Goal: Task Accomplishment & Management: Use online tool/utility

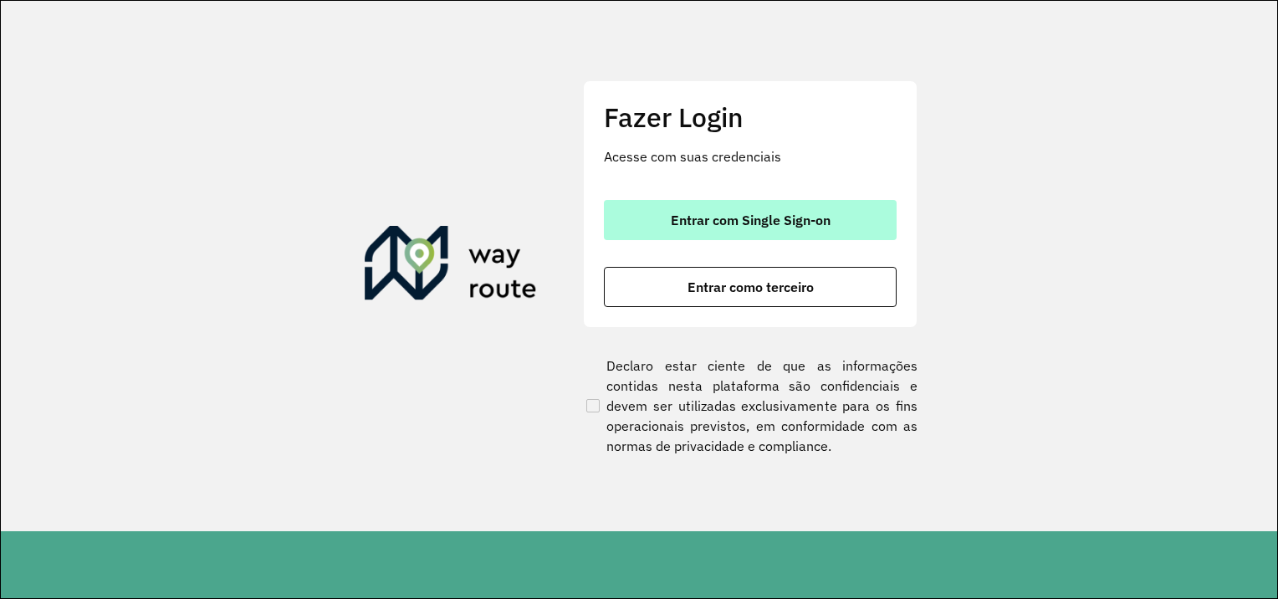
click at [761, 220] on span "Entrar com Single Sign-on" at bounding box center [751, 219] width 160 height 13
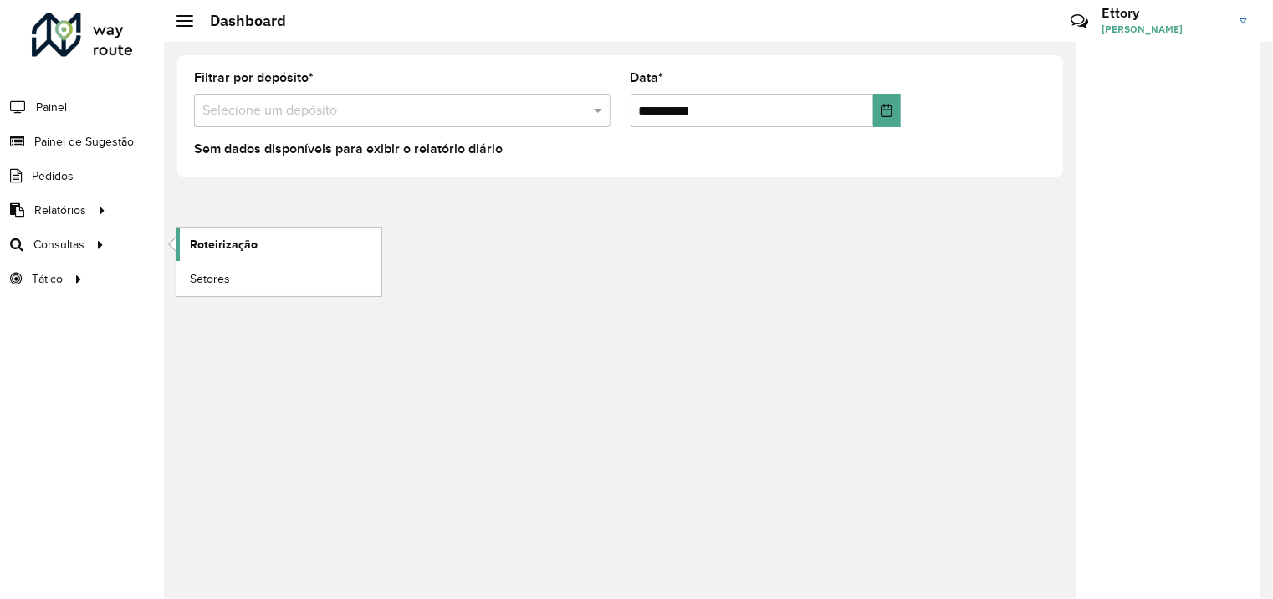
click at [185, 246] on link "Roteirização" at bounding box center [279, 244] width 205 height 33
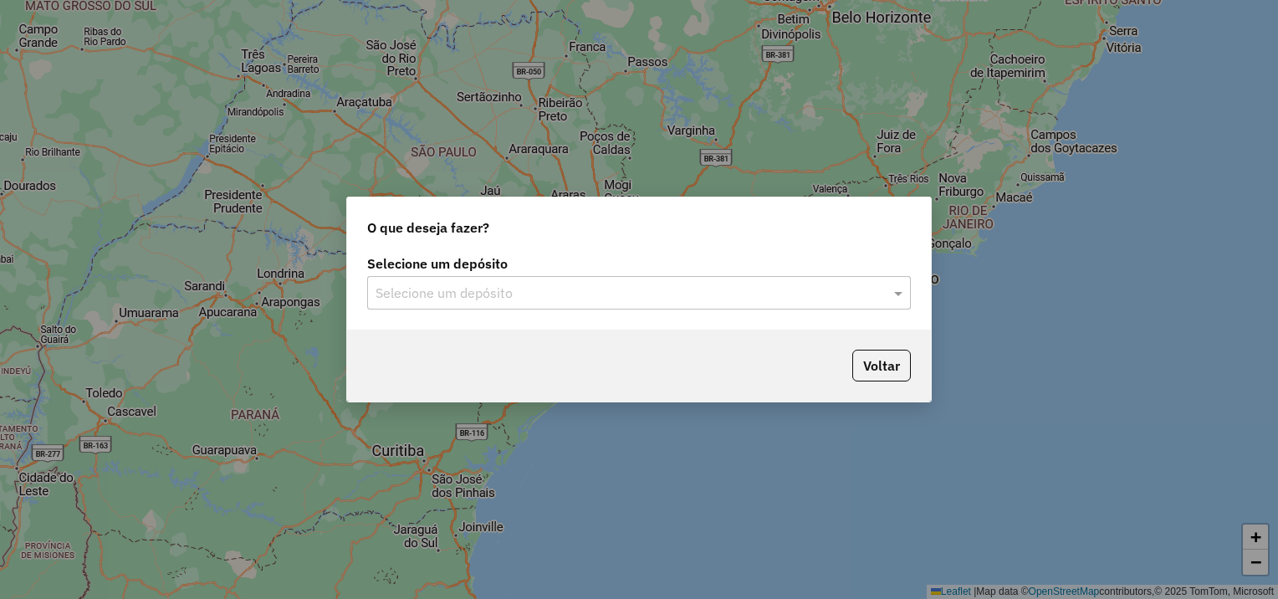
drag, startPoint x: 510, startPoint y: 284, endPoint x: 510, endPoint y: 305, distance: 20.1
click at [510, 289] on input "text" at bounding box center [623, 294] width 494 height 20
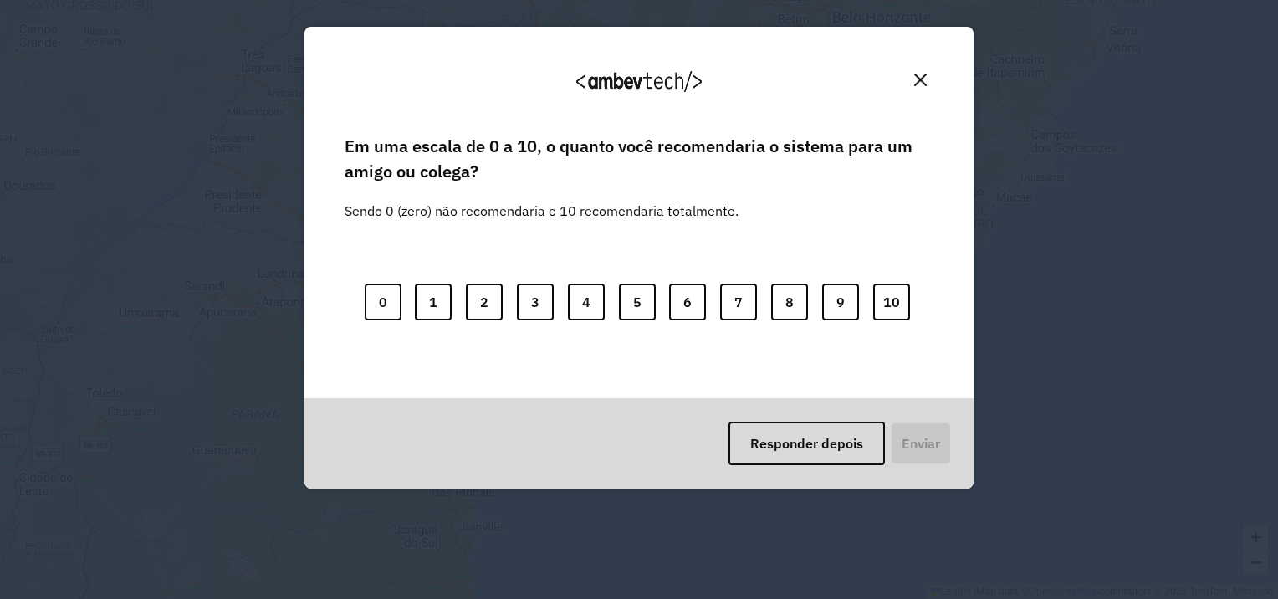
click at [516, 358] on div "0 1 2 3 4 5 6 7 8 9 10" at bounding box center [639, 292] width 589 height 132
click at [920, 302] on div "0 1 2 3 4 5 6 7 8 9 10" at bounding box center [639, 292] width 589 height 132
drag, startPoint x: 837, startPoint y: 448, endPoint x: 453, endPoint y: 337, distance: 399.6
click at [833, 448] on button "Responder depois" at bounding box center [807, 444] width 156 height 44
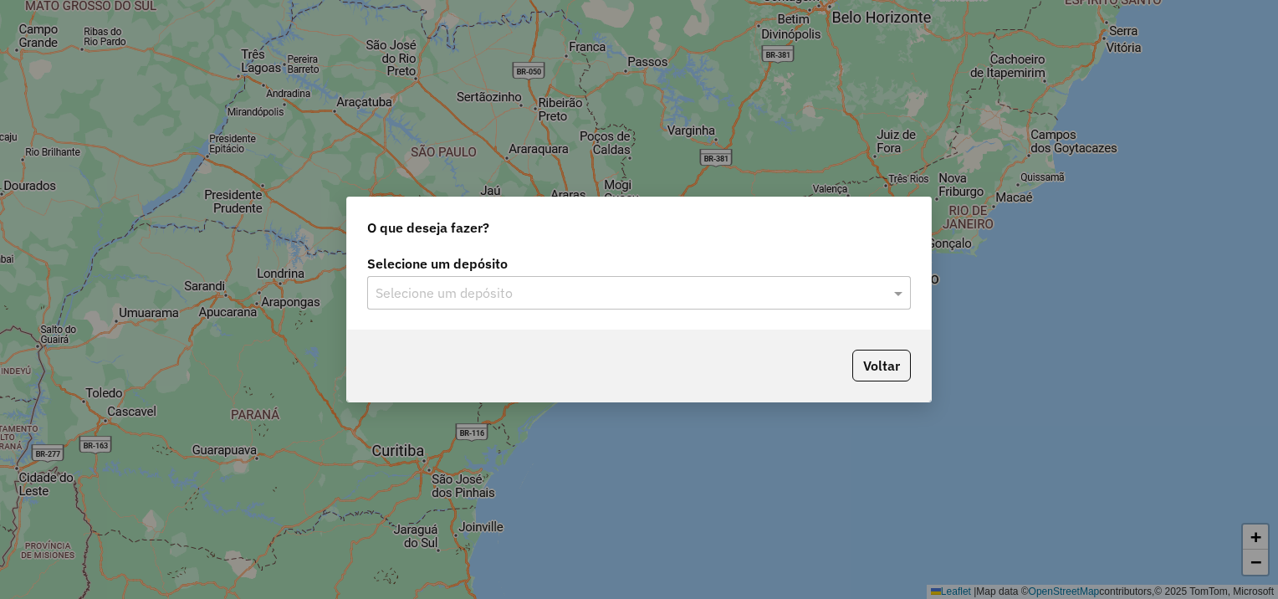
click at [449, 298] on input "text" at bounding box center [623, 294] width 494 height 20
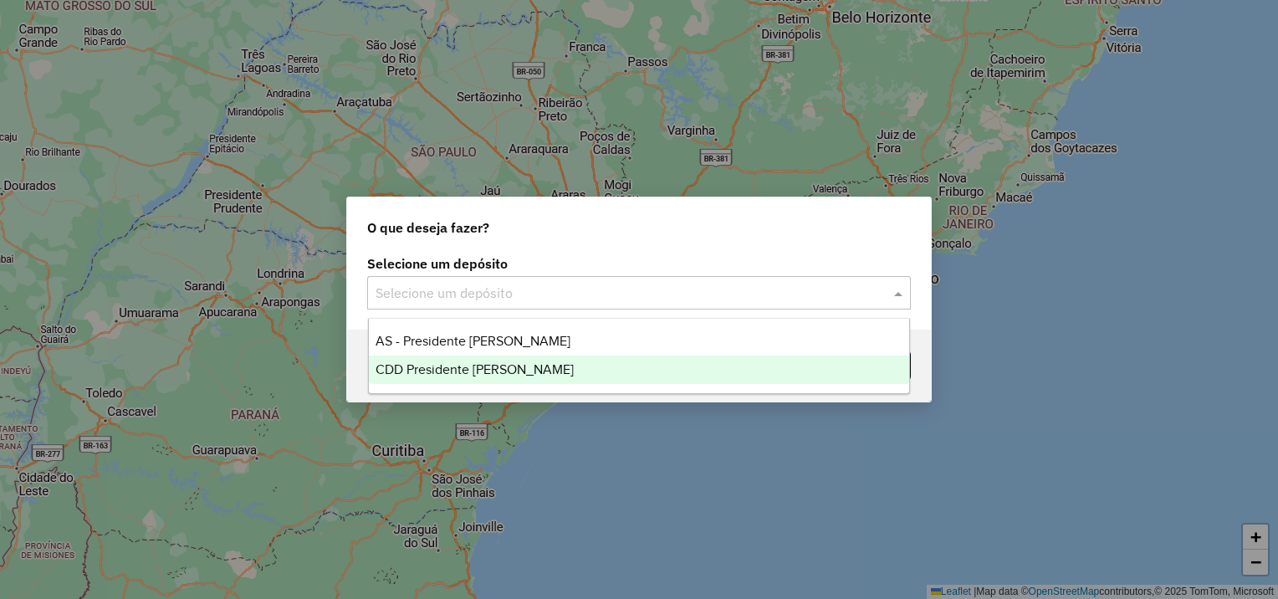
drag, startPoint x: 460, startPoint y: 368, endPoint x: 706, endPoint y: 368, distance: 246.0
click at [463, 368] on span "CDD Presidente [PERSON_NAME]" at bounding box center [475, 369] width 198 height 14
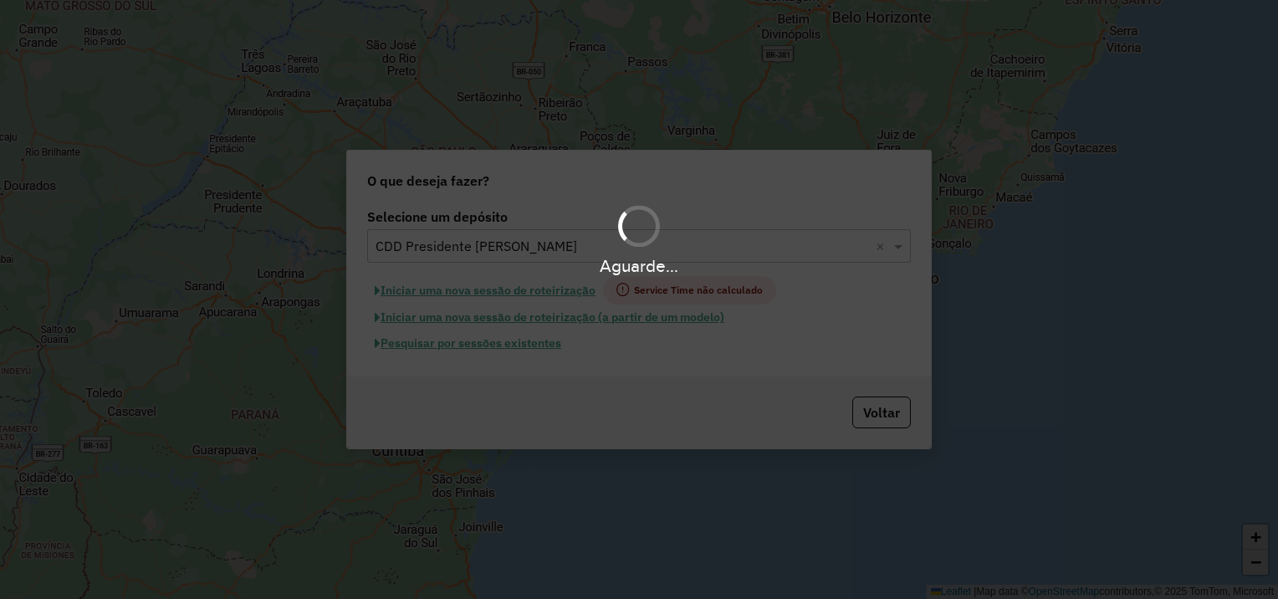
click at [529, 342] on div "Aguarde..." at bounding box center [639, 299] width 1278 height 599
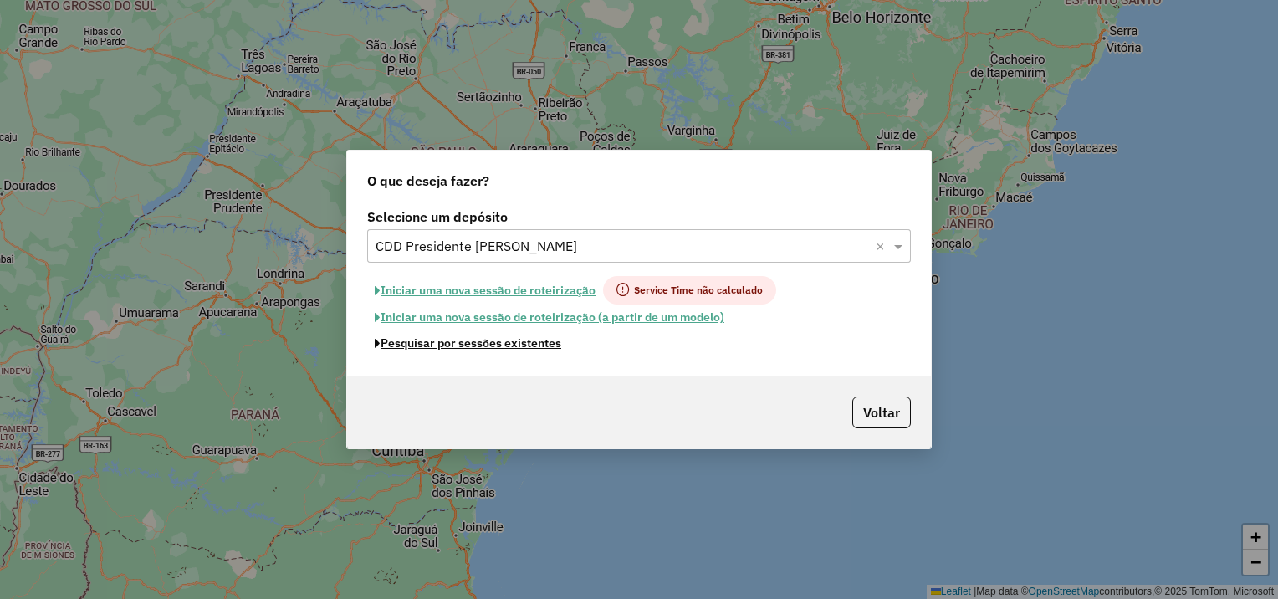
click at [529, 345] on button "Pesquisar por sessões existentes" at bounding box center [468, 343] width 202 height 26
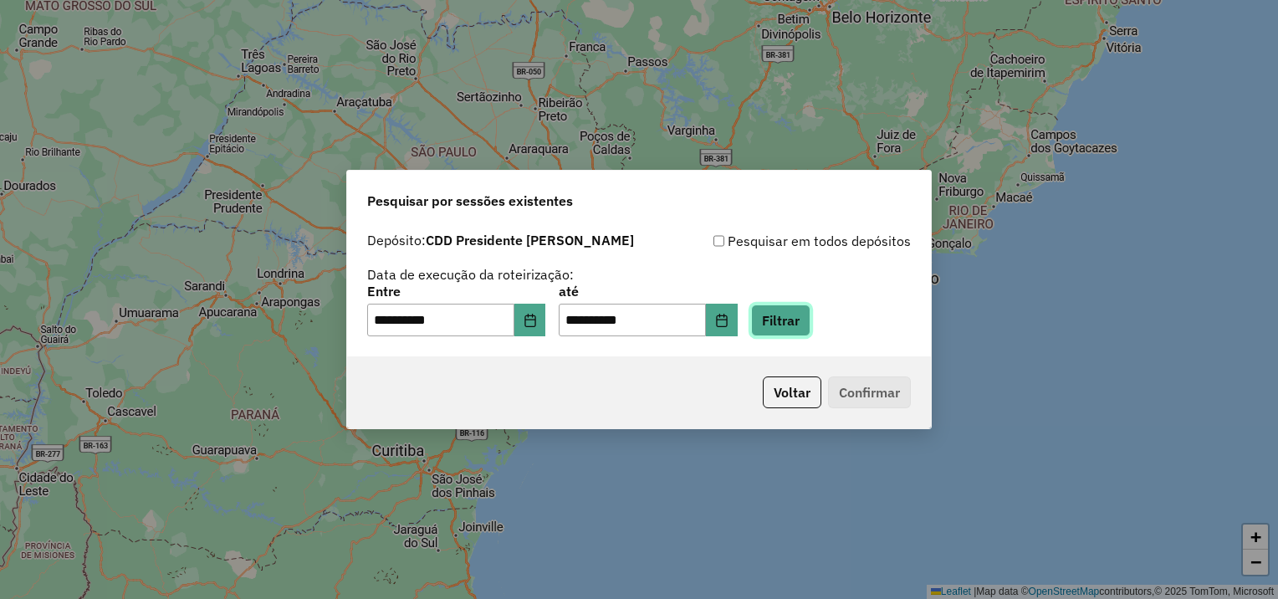
click at [795, 323] on button "Filtrar" at bounding box center [780, 321] width 59 height 32
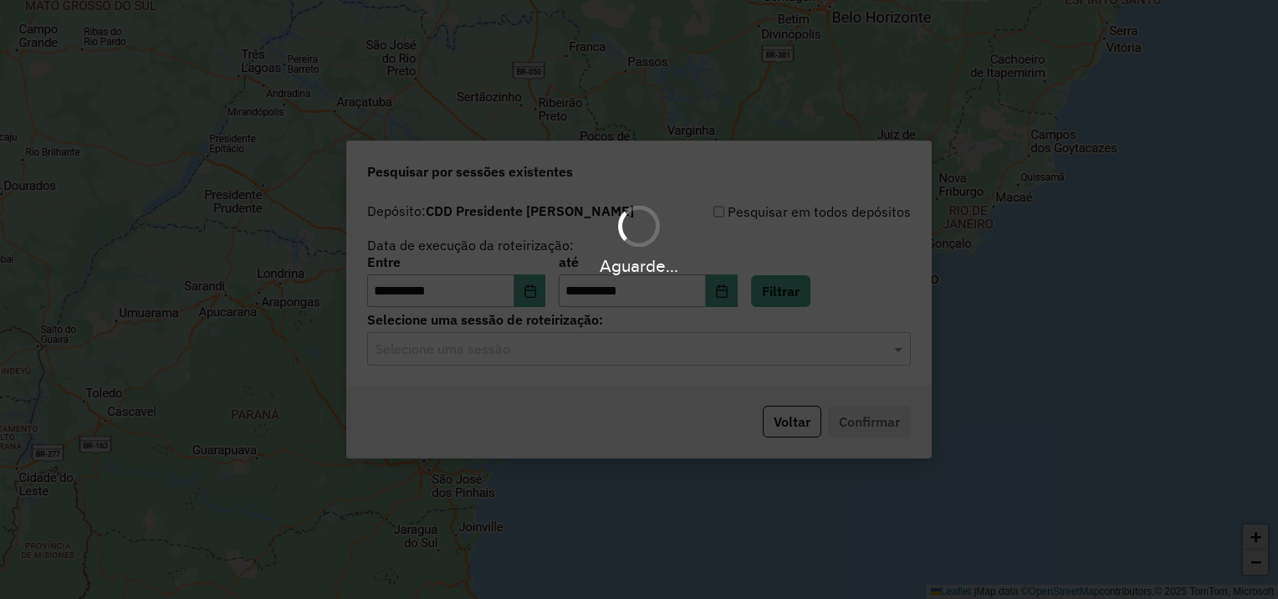
click at [515, 357] on div "Aguarde..." at bounding box center [639, 299] width 1278 height 599
click at [515, 357] on input "text" at bounding box center [623, 350] width 494 height 20
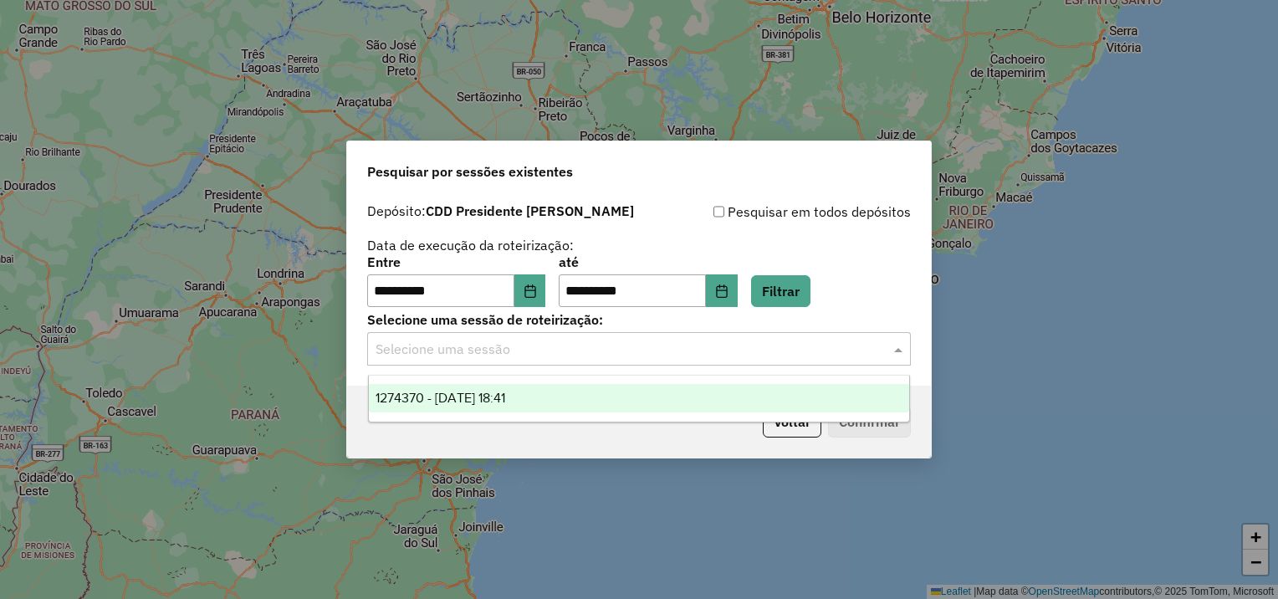
drag, startPoint x: 532, startPoint y: 397, endPoint x: 582, endPoint y: 407, distance: 51.2
click at [540, 398] on div "1274370 - 12/09/2025 18:41" at bounding box center [639, 398] width 541 height 28
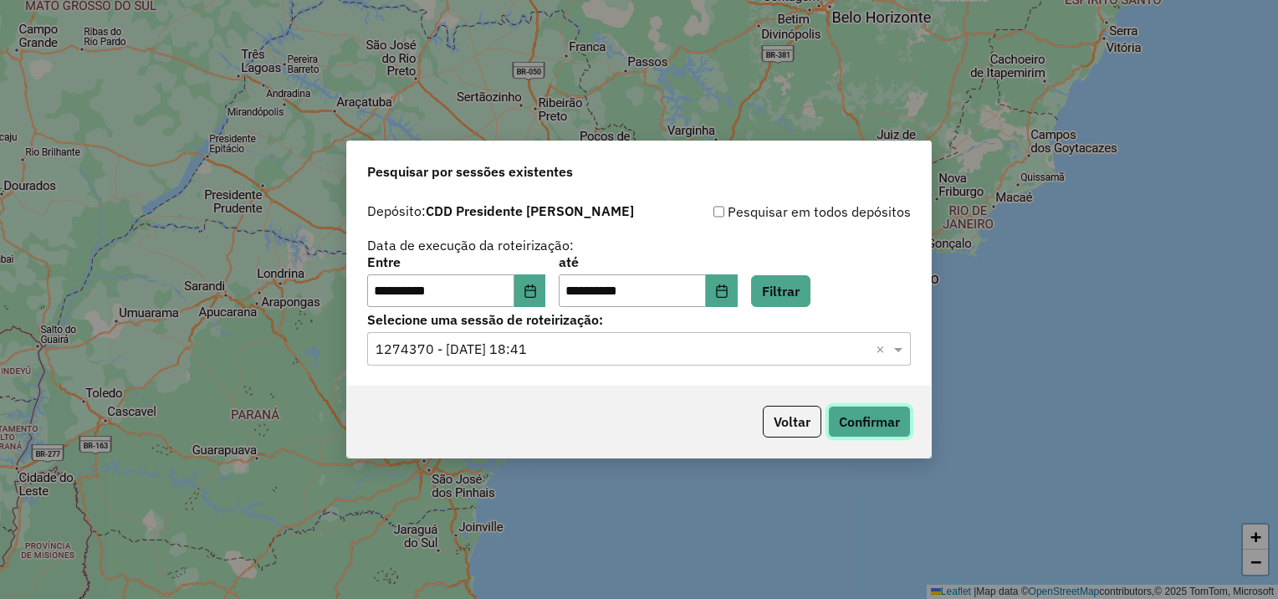
click at [883, 417] on button "Confirmar" at bounding box center [869, 422] width 83 height 32
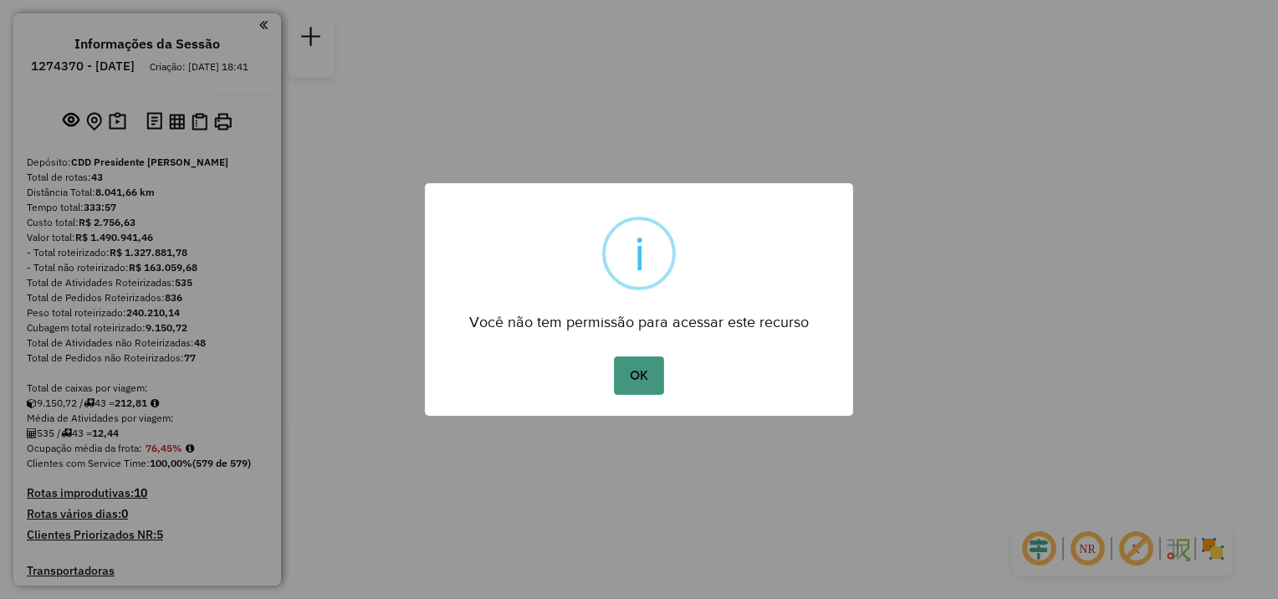
click at [656, 373] on button "OK" at bounding box center [638, 375] width 49 height 38
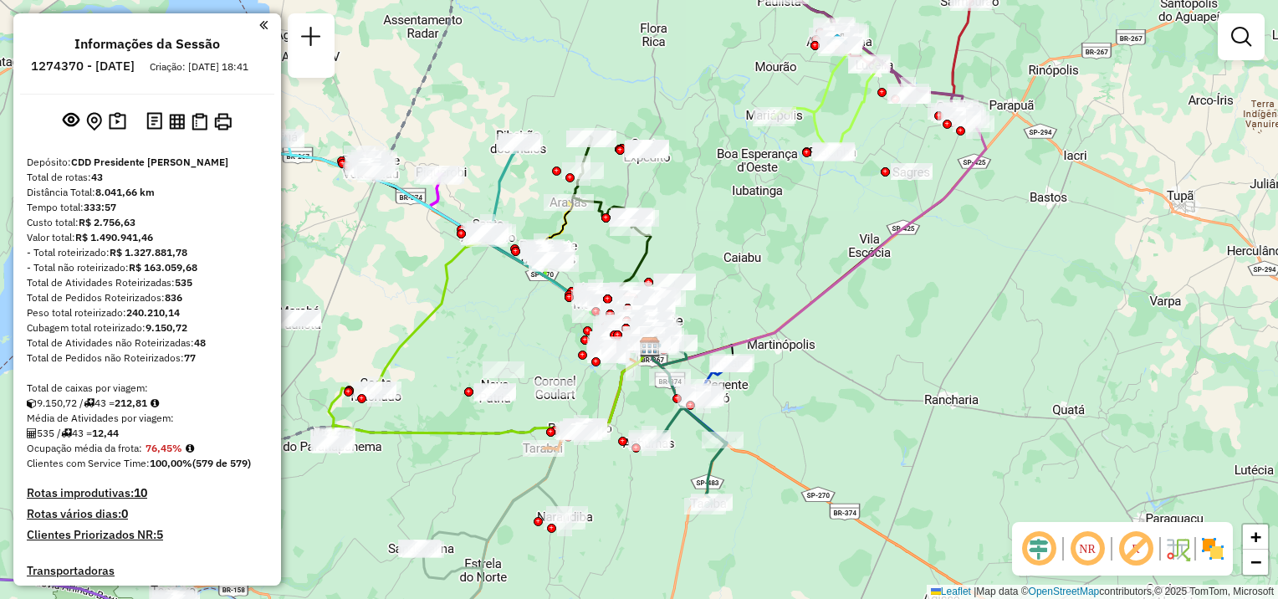
drag, startPoint x: 524, startPoint y: 286, endPoint x: 522, endPoint y: 318, distance: 31.8
click at [522, 318] on div "Janela de atendimento Grade de atendimento Capacidade Transportadoras Veículos …" at bounding box center [639, 299] width 1278 height 599
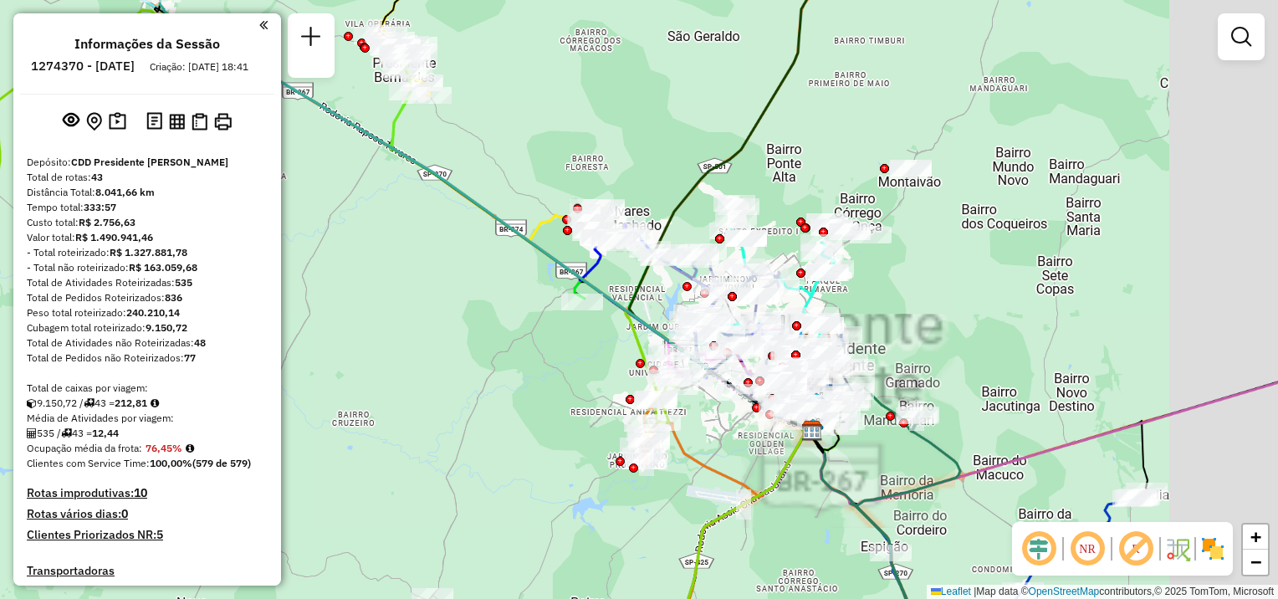
drag, startPoint x: 706, startPoint y: 355, endPoint x: 585, endPoint y: 414, distance: 135.1
click at [585, 414] on div "Janela de atendimento Grade de atendimento Capacidade Transportadoras Veículos …" at bounding box center [639, 299] width 1278 height 599
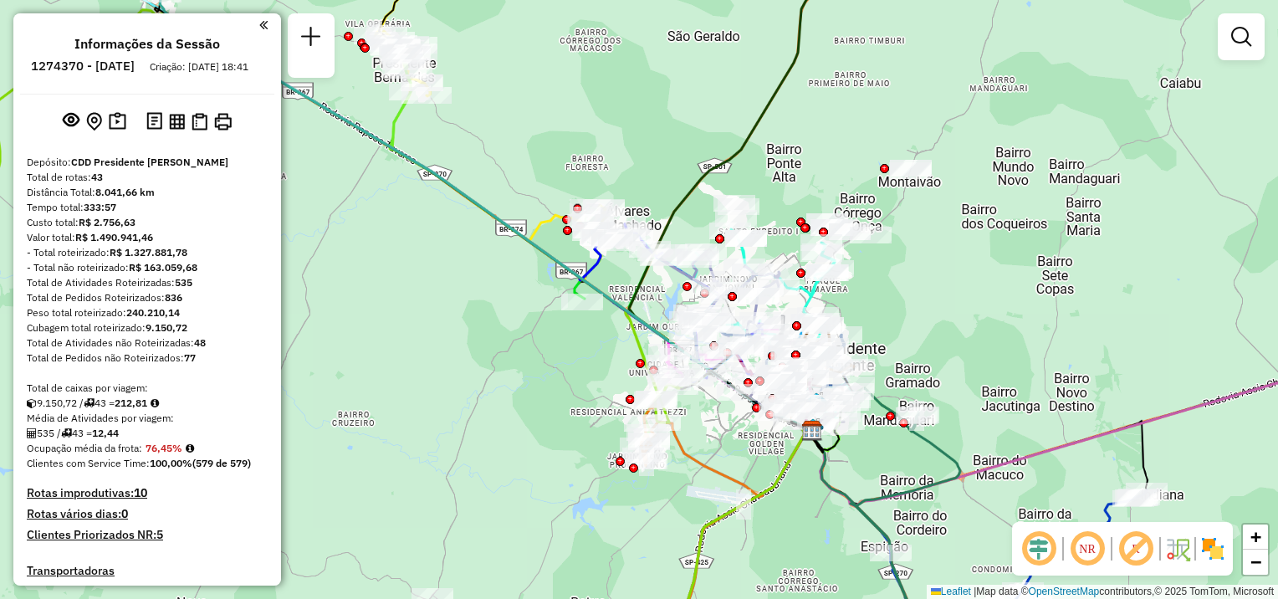
click at [469, 323] on div "Janela de atendimento Grade de atendimento Capacidade Transportadoras Veículos …" at bounding box center [639, 299] width 1278 height 599
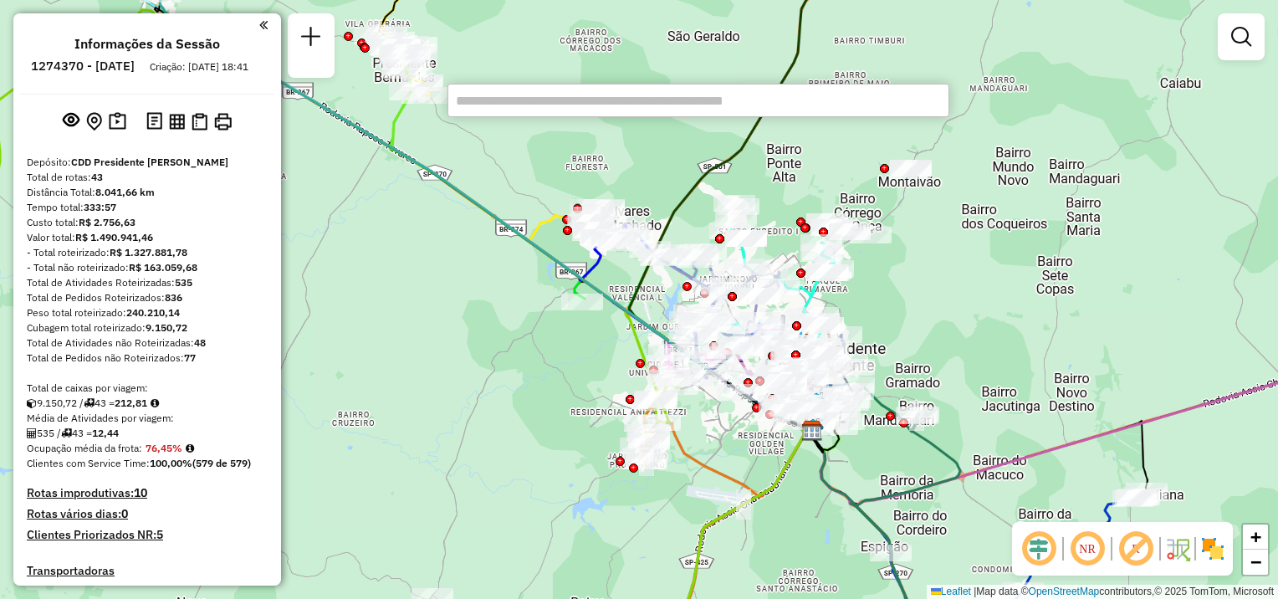
click at [547, 90] on input "text" at bounding box center [699, 100] width 502 height 33
paste input "*****"
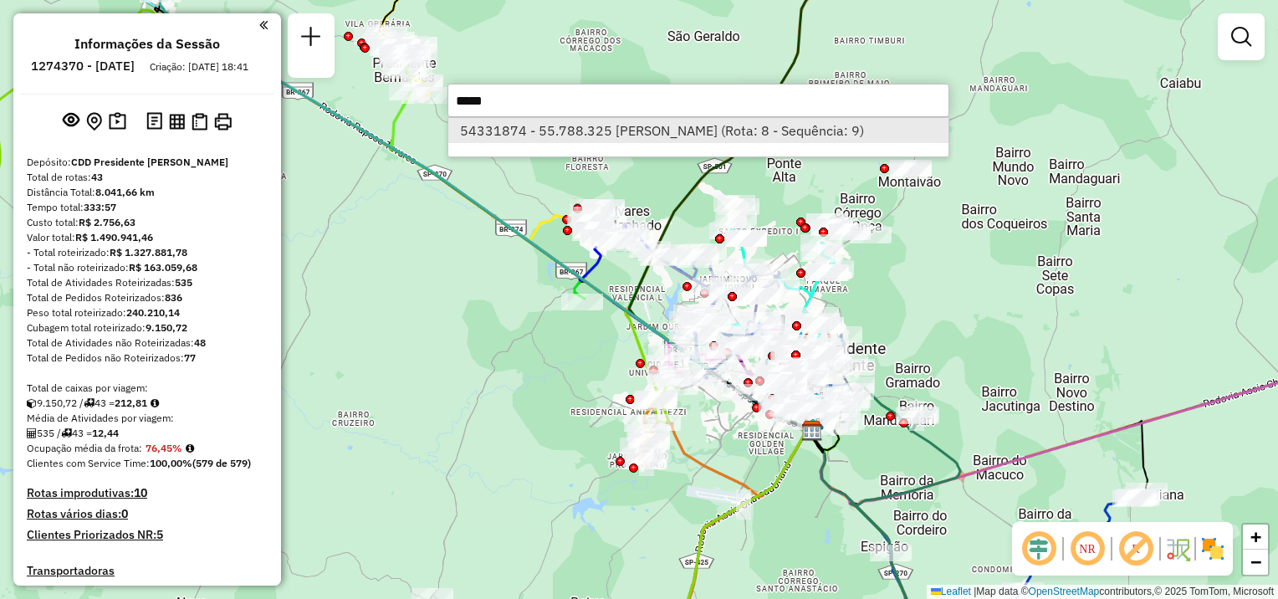
type input "*****"
click at [527, 129] on li "54331874 - 55.788.325 [PERSON_NAME] (Rota: 8 - Sequência: 9)" at bounding box center [698, 130] width 500 height 25
select select "**********"
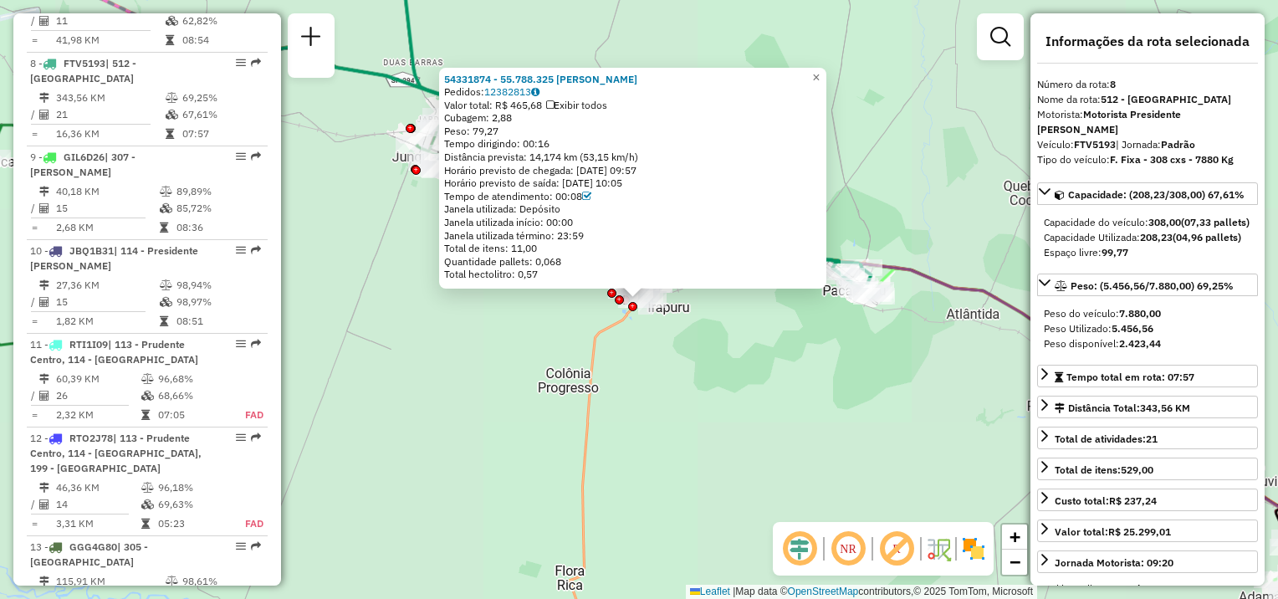
scroll to position [1340, 0]
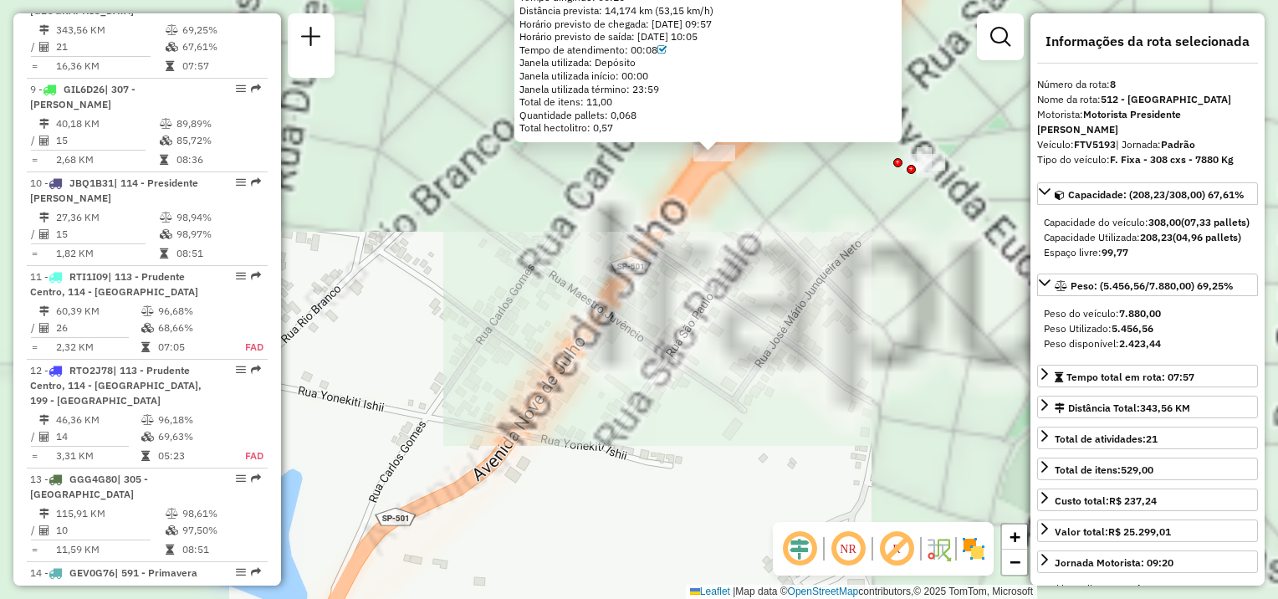
drag, startPoint x: 691, startPoint y: 241, endPoint x: 669, endPoint y: 434, distance: 194.5
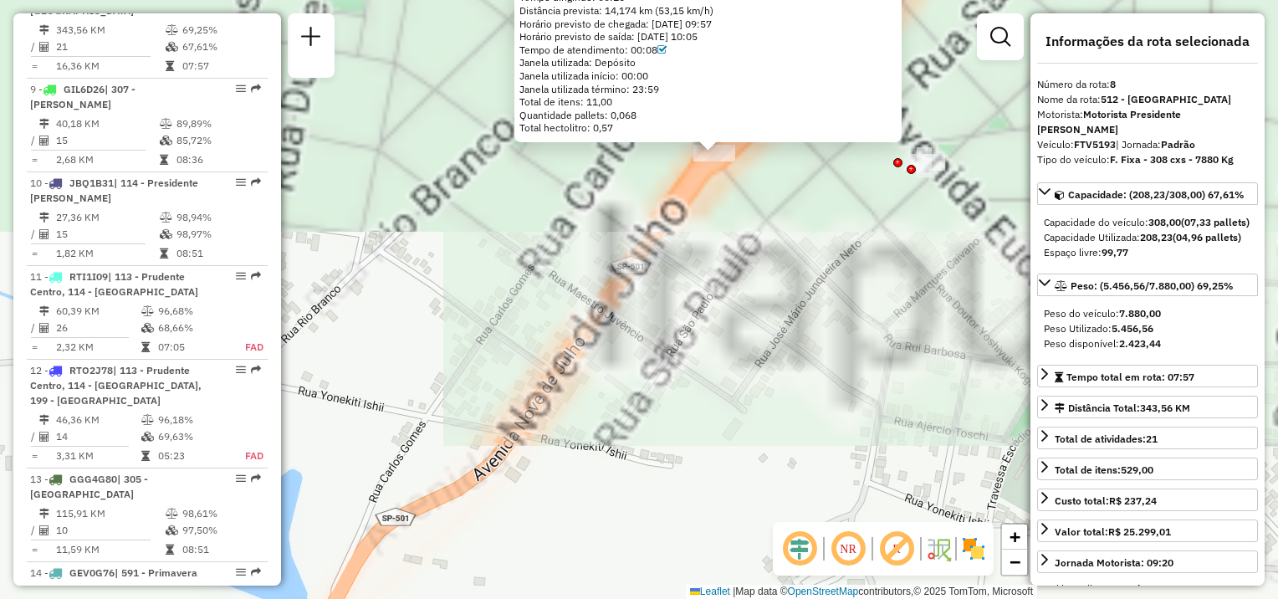
click at [655, 492] on div "54331874 - 55.788.325 [PERSON_NAME] Pedidos: 12382813 Valor total: R$ 465,68 Ex…" at bounding box center [639, 299] width 1278 height 599
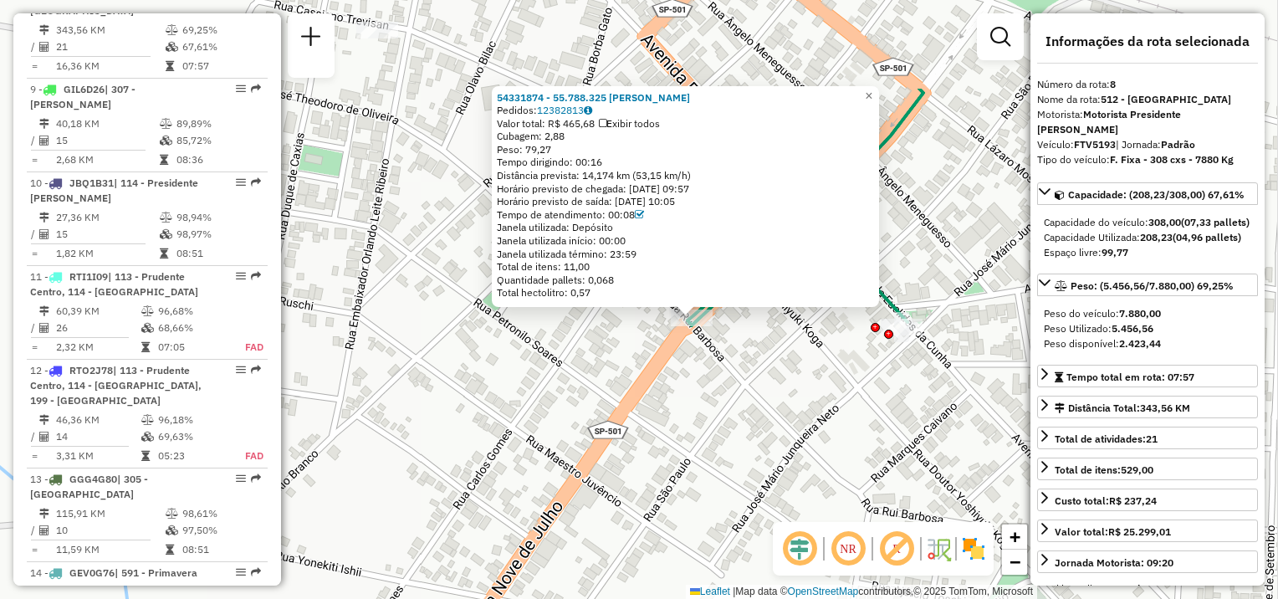
drag, startPoint x: 775, startPoint y: 219, endPoint x: 746, endPoint y: 407, distance: 190.4
click at [746, 407] on div "54331874 - 55.788.325 [PERSON_NAME] Pedidos: 12382813 Valor total: R$ 465,68 Ex…" at bounding box center [639, 299] width 1278 height 599
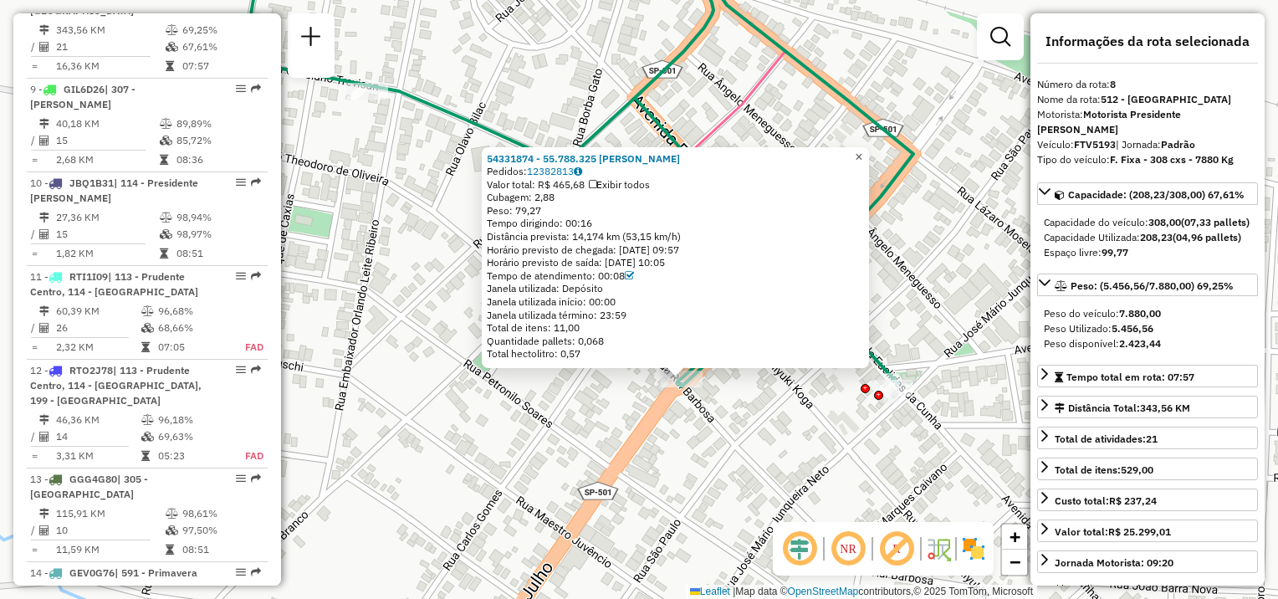
click at [863, 151] on span "×" at bounding box center [859, 157] width 8 height 14
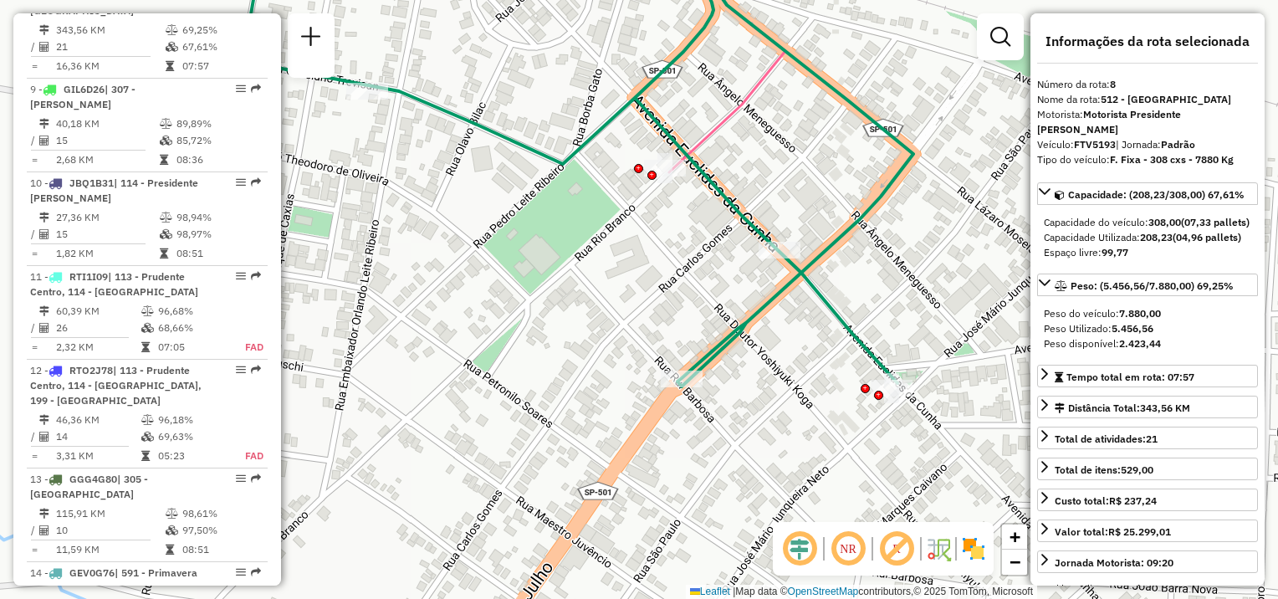
drag, startPoint x: 763, startPoint y: 339, endPoint x: 770, endPoint y: 288, distance: 51.5
click at [770, 288] on div "Janela de atendimento Grade de atendimento Capacidade Transportadoras Veículos …" at bounding box center [639, 299] width 1278 height 599
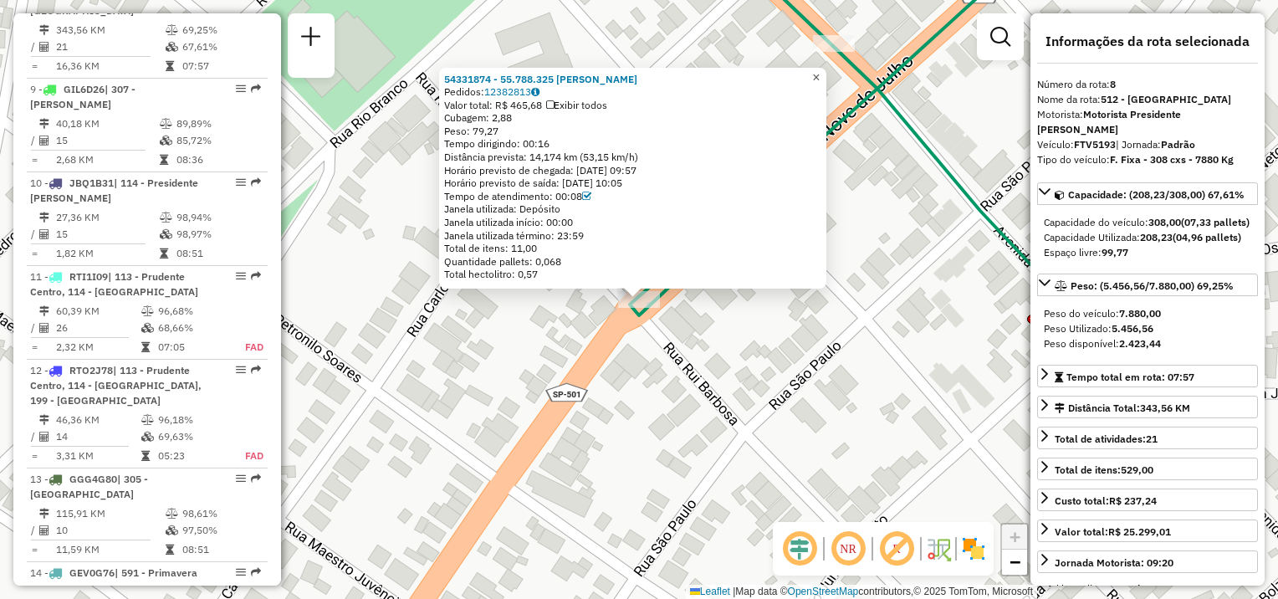
click at [820, 70] on span "×" at bounding box center [816, 77] width 8 height 14
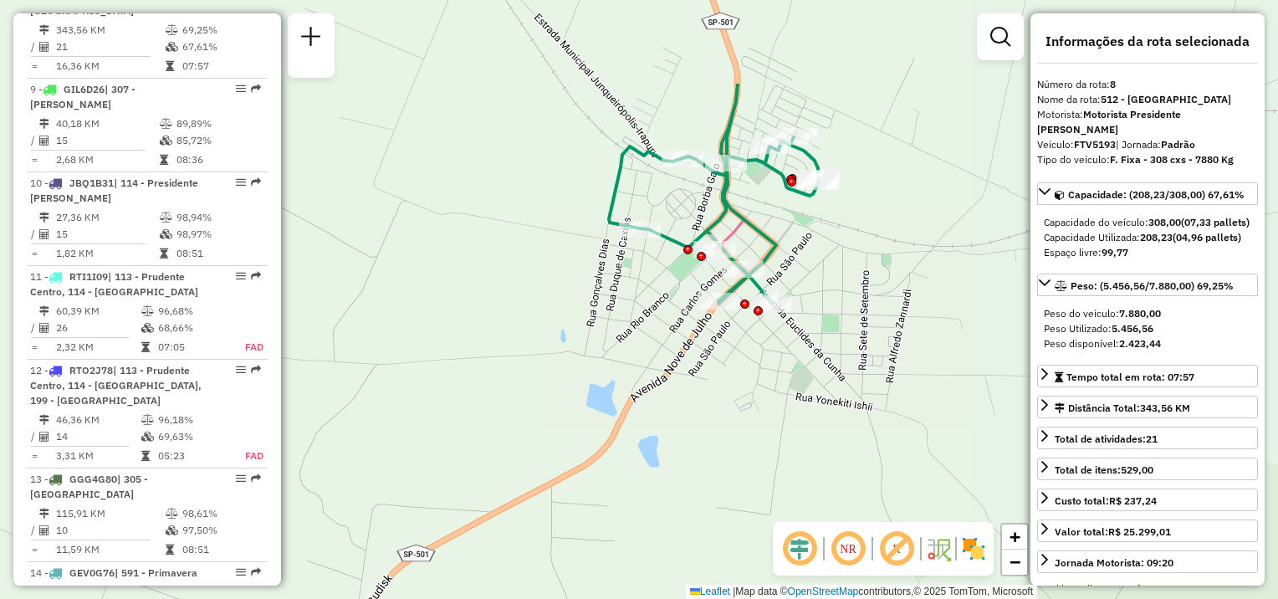
drag, startPoint x: 766, startPoint y: 222, endPoint x: 704, endPoint y: 328, distance: 123.0
click at [729, 351] on div "Janela de atendimento Grade de atendimento Capacidade Transportadoras Veículos …" at bounding box center [639, 299] width 1278 height 599
